Goal: Information Seeking & Learning: Learn about a topic

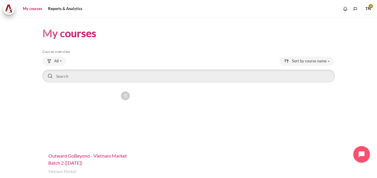
click at [69, 157] on span "Outward GoBeyond - Vietnam Market Batch 2 ([DATE])" at bounding box center [87, 159] width 79 height 13
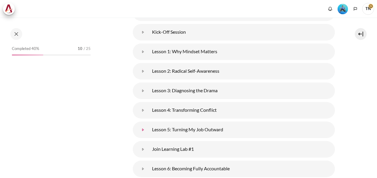
scroll to position [148, 0]
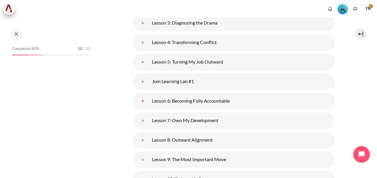
click at [149, 101] on link "Lesson 6: Becoming Fully Accountable" at bounding box center [143, 101] width 12 height 12
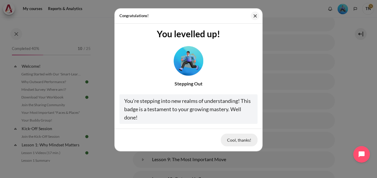
click at [234, 141] on button "Cool, thanks!" at bounding box center [239, 140] width 37 height 12
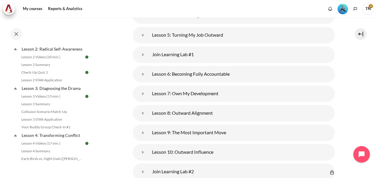
scroll to position [135, 0]
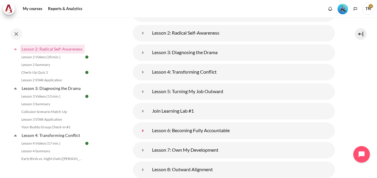
click at [149, 132] on link "Lesson 6: Becoming Fully Accountable" at bounding box center [143, 131] width 12 height 12
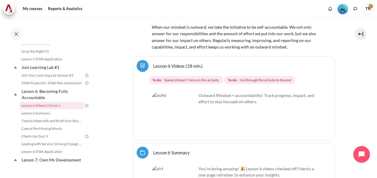
scroll to position [283, 0]
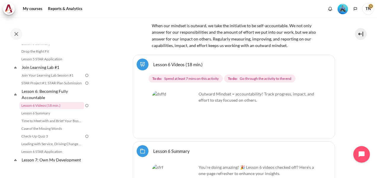
click at [189, 124] on img "Content" at bounding box center [174, 113] width 44 height 44
click at [176, 114] on img "Content" at bounding box center [174, 113] width 44 height 44
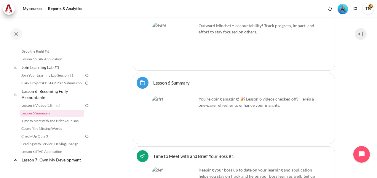
scroll to position [343, 0]
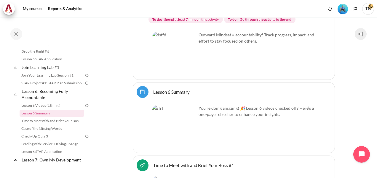
click at [188, 65] on img "Content" at bounding box center [174, 54] width 44 height 44
click at [189, 65] on img "Content" at bounding box center [174, 54] width 44 height 44
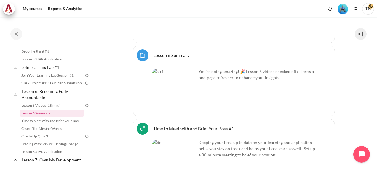
scroll to position [313, 0]
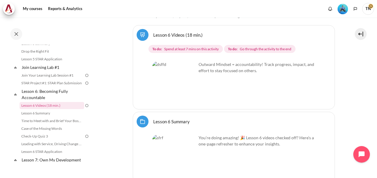
click at [174, 77] on img "Content" at bounding box center [174, 83] width 44 height 44
click at [187, 96] on img "Content" at bounding box center [174, 83] width 44 height 44
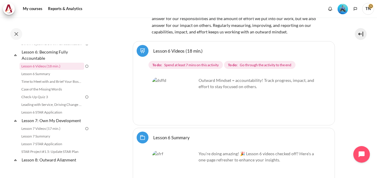
scroll to position [283, 0]
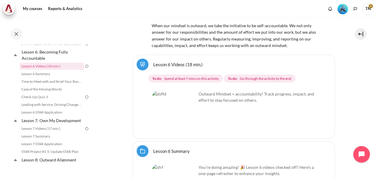
click at [153, 66] on link "Lesson 6 Videos (18 min.)" at bounding box center [178, 65] width 50 height 6
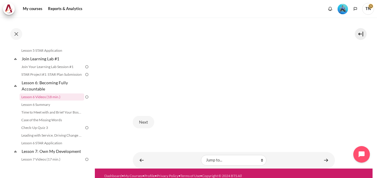
scroll to position [259, 0]
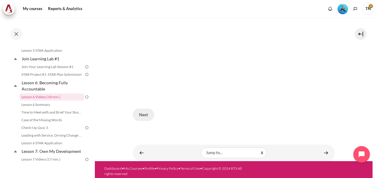
click at [146, 113] on button "Next" at bounding box center [143, 115] width 21 height 12
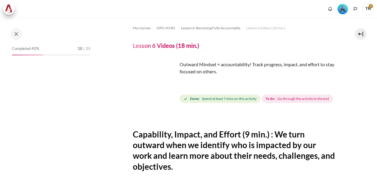
scroll to position [59, 0]
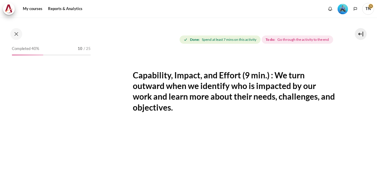
click at [169, 35] on img "Content" at bounding box center [155, 24] width 44 height 44
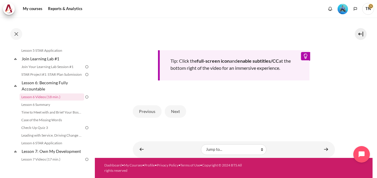
scroll to position [269, 0]
click at [178, 111] on button "Next" at bounding box center [175, 112] width 21 height 12
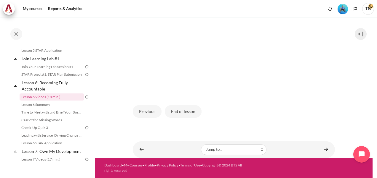
scroll to position [178, 0]
click at [181, 115] on button "End of lesson" at bounding box center [183, 112] width 37 height 12
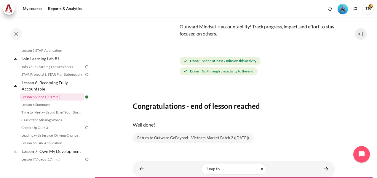
scroll to position [57, 0]
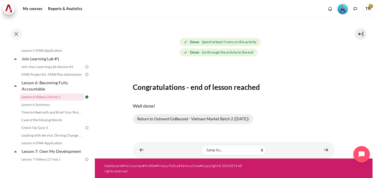
click at [181, 120] on link "Return to Outward GoBeyond - Vietnam Market Batch 2 (Jul 2025)" at bounding box center [193, 119] width 121 height 10
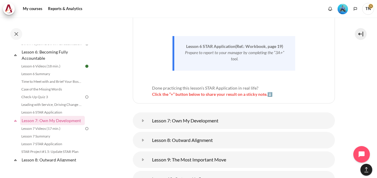
scroll to position [936, 0]
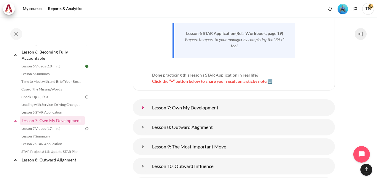
click at [149, 106] on link "Lesson 7: Own My Development" at bounding box center [143, 108] width 12 height 12
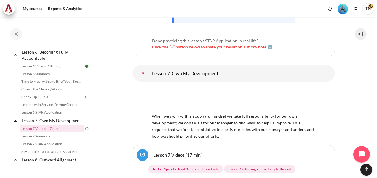
scroll to position [1025, 0]
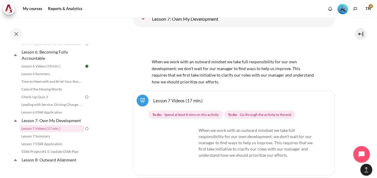
click at [173, 98] on link "Lesson 7 Videos (17 min.)" at bounding box center [178, 101] width 50 height 6
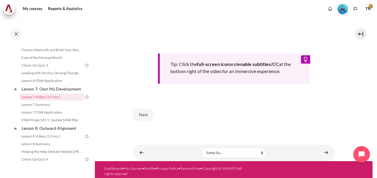
scroll to position [273, 0]
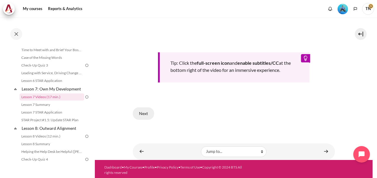
click at [145, 113] on button "Next" at bounding box center [143, 114] width 21 height 12
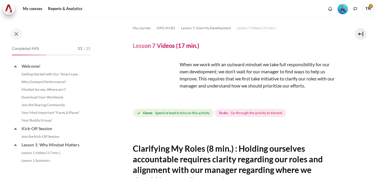
scroll to position [375, 0]
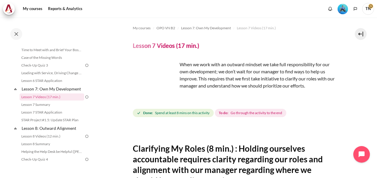
click at [169, 94] on img "Content" at bounding box center [155, 83] width 44 height 44
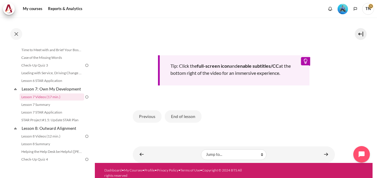
scroll to position [273, 0]
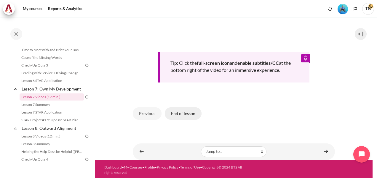
click at [182, 113] on button "End of lesson" at bounding box center [183, 114] width 37 height 12
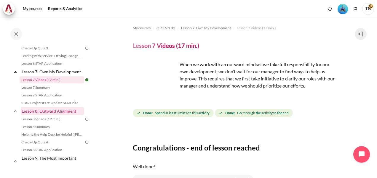
scroll to position [405, 0]
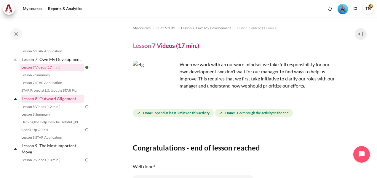
click at [53, 103] on link "Lesson 8: Outward Alignment" at bounding box center [52, 99] width 63 height 8
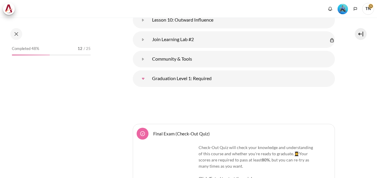
scroll to position [1400, 0]
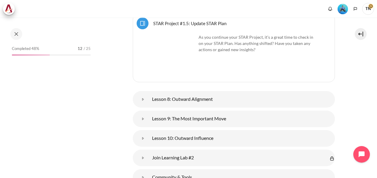
click at [153, 26] on link "STAR Project #1.5: Update STAR Plan Page" at bounding box center [189, 23] width 73 height 6
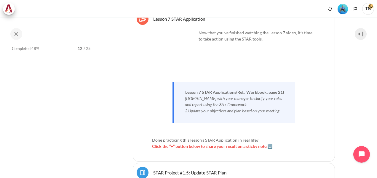
scroll to position [1282, 0]
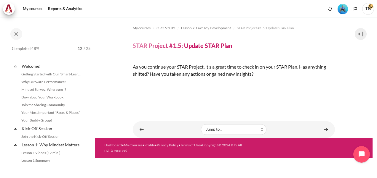
scroll to position [398, 0]
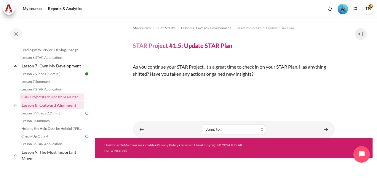
click at [53, 109] on link "Lesson 8: Outward Alignment" at bounding box center [52, 105] width 63 height 8
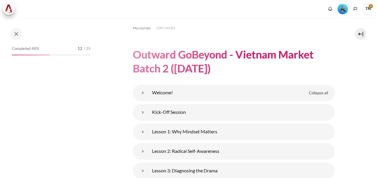
scroll to position [1459, 0]
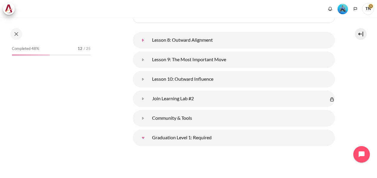
click at [149, 45] on link "Lesson 8: Outward Alignment" at bounding box center [143, 40] width 12 height 12
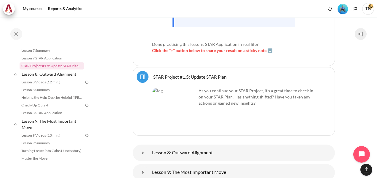
scroll to position [1298, 0]
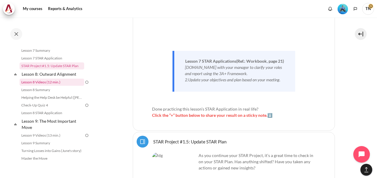
click at [39, 86] on link "Lesson 8 Videos (12 min.)" at bounding box center [52, 82] width 65 height 7
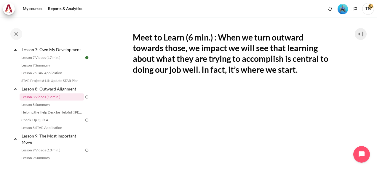
scroll to position [178, 0]
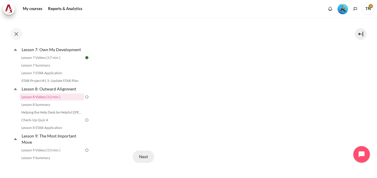
click at [143, 156] on button "Next" at bounding box center [143, 157] width 21 height 12
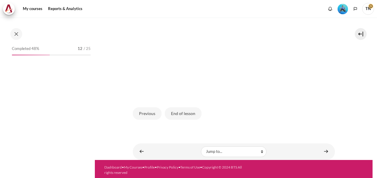
scroll to position [415, 0]
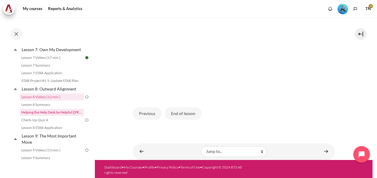
click at [55, 116] on link "Helping the Help Desk be Helpful ([PERSON_NAME]'s Story)" at bounding box center [52, 112] width 65 height 7
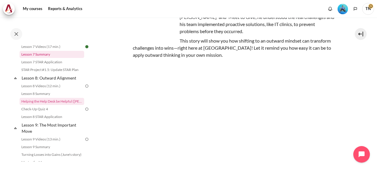
scroll to position [400, 0]
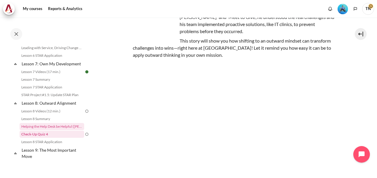
click at [42, 138] on link "Check-Up Quiz 4" at bounding box center [52, 134] width 65 height 7
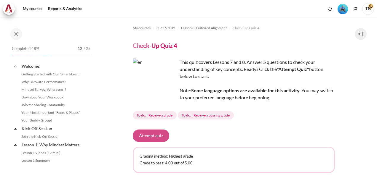
scroll to position [438, 0]
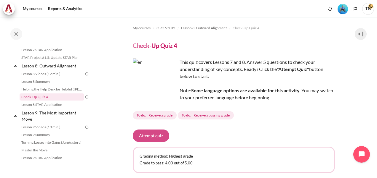
click at [151, 136] on button "Attempt quiz" at bounding box center [151, 136] width 36 height 12
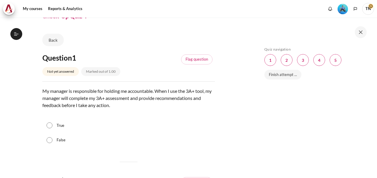
scroll to position [438, 0]
click at [51, 126] on input "True" at bounding box center [50, 126] width 6 height 6
radio input "true"
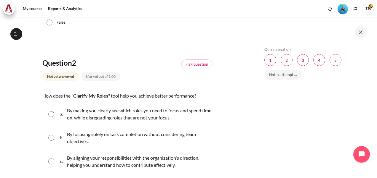
scroll to position [148, 0]
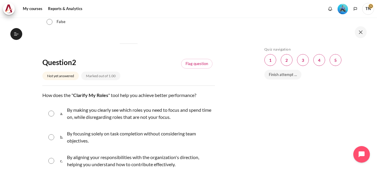
click at [51, 114] on input "Content" at bounding box center [51, 114] width 6 height 6
radio input "true"
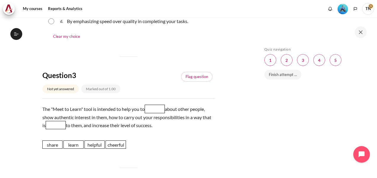
scroll to position [326, 0]
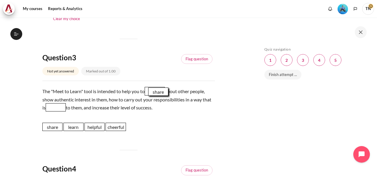
drag, startPoint x: 53, startPoint y: 130, endPoint x: 159, endPoint y: 95, distance: 111.5
click at [159, 95] on span "share" at bounding box center [158, 92] width 20 height 8
drag, startPoint x: 70, startPoint y: 128, endPoint x: 156, endPoint y: 91, distance: 93.9
click at [156, 91] on span "learn" at bounding box center [159, 89] width 20 height 8
drag, startPoint x: 56, startPoint y: 128, endPoint x: 70, endPoint y: 109, distance: 23.6
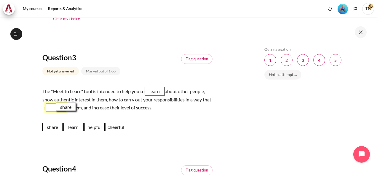
click at [70, 108] on span "share" at bounding box center [66, 107] width 20 height 8
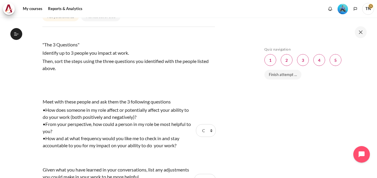
scroll to position [504, 0]
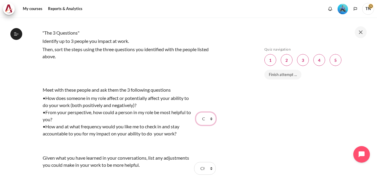
click at [209, 119] on select "Choose... Step 1 Step 2 Step 3" at bounding box center [206, 119] width 20 height 12
select select "1"
click at [196, 113] on select "Choose... Step 1 Step 2 Step 3" at bounding box center [206, 119] width 20 height 12
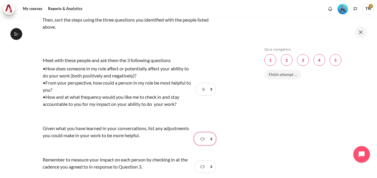
click at [208, 139] on select "Choose... Step 1 Step 2 Step 3" at bounding box center [204, 139] width 21 height 12
select select "2"
click at [194, 133] on select "Choose... Step 1 Step 2 Step 3" at bounding box center [204, 139] width 21 height 12
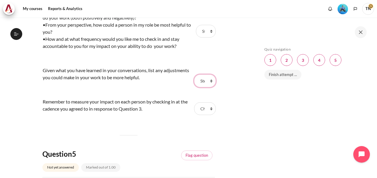
scroll to position [593, 0]
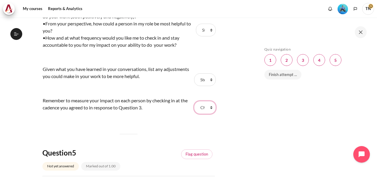
click at [208, 108] on select "Choose... Step 1 Step 2 Step 3" at bounding box center [204, 107] width 21 height 12
select select "3"
click at [194, 101] on select "Choose... Step 1 Step 2 Step 3" at bounding box center [204, 107] width 21 height 12
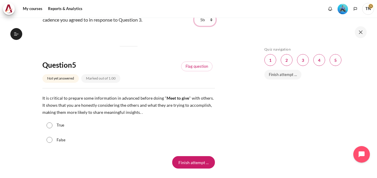
scroll to position [682, 0]
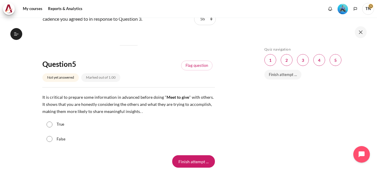
click at [50, 124] on input "True" at bounding box center [50, 125] width 6 height 6
radio input "true"
click at [190, 163] on input "Finish attempt ..." at bounding box center [193, 162] width 43 height 12
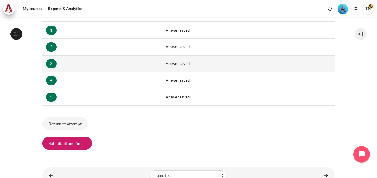
scroll to position [119, 0]
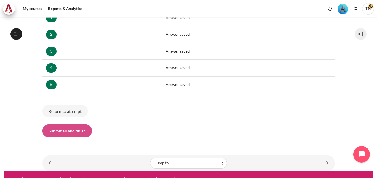
click at [69, 132] on button "Submit all and finish" at bounding box center [67, 131] width 50 height 12
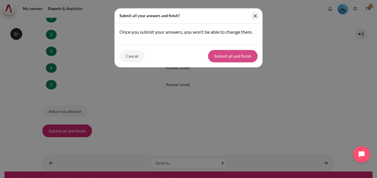
click at [242, 58] on button "Submit all and finish" at bounding box center [233, 56] width 50 height 12
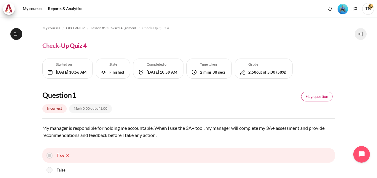
click at [311, 102] on link "Flag question" at bounding box center [316, 97] width 31 height 10
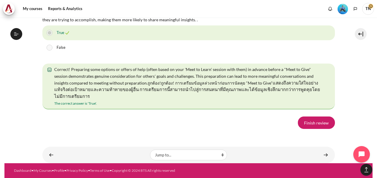
scroll to position [1151, 0]
click at [311, 125] on link "Finish review" at bounding box center [316, 123] width 37 height 12
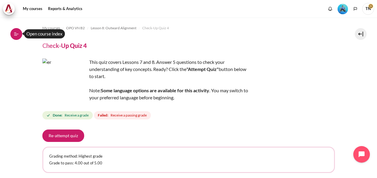
click at [16, 36] on icon at bounding box center [16, 33] width 5 height 5
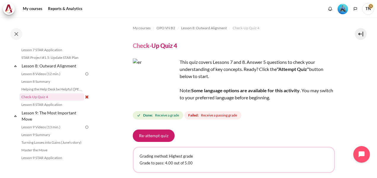
scroll to position [408, 0]
